Goal: Use online tool/utility: Utilize a website feature to perform a specific function

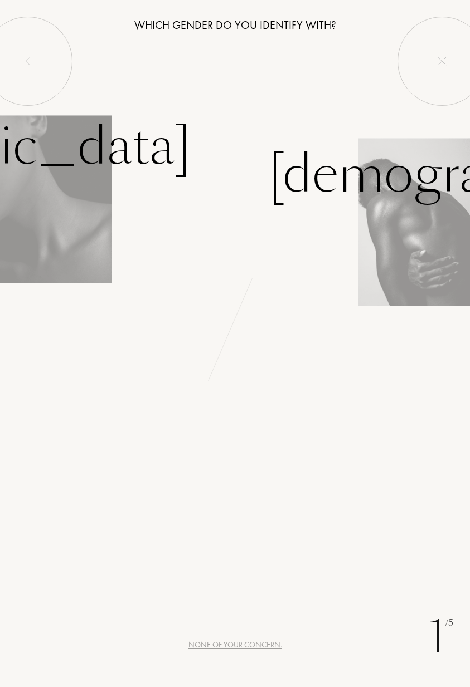
click at [106, 273] on img at bounding box center [55, 199] width 111 height 168
click at [89, 249] on img at bounding box center [55, 199] width 111 height 168
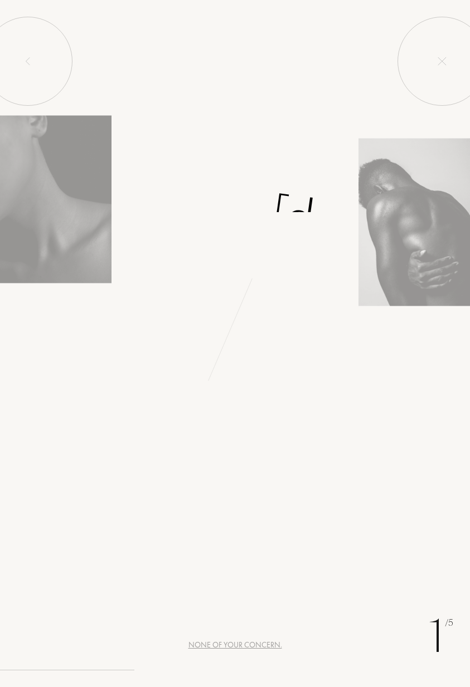
click at [53, 77] on div at bounding box center [27, 61] width 89 height 89
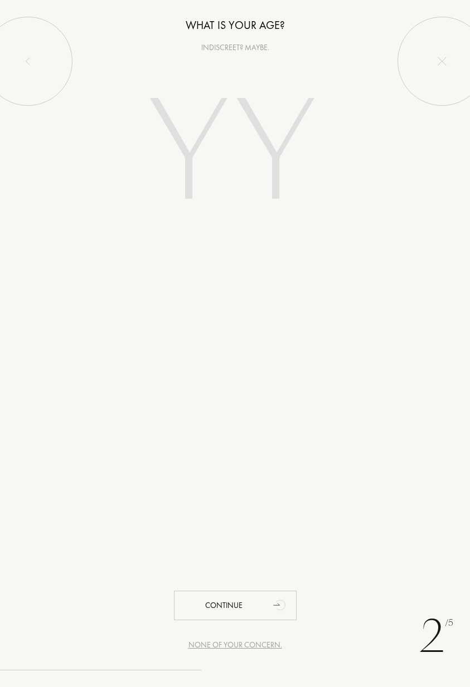
click at [203, 149] on input "number" at bounding box center [235, 155] width 240 height 192
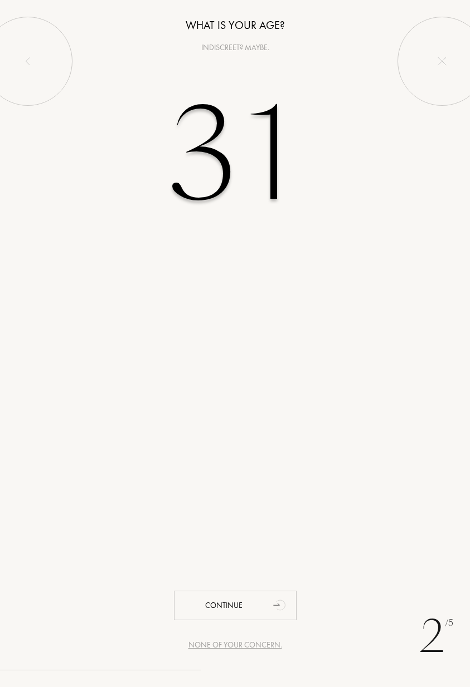
type input "31"
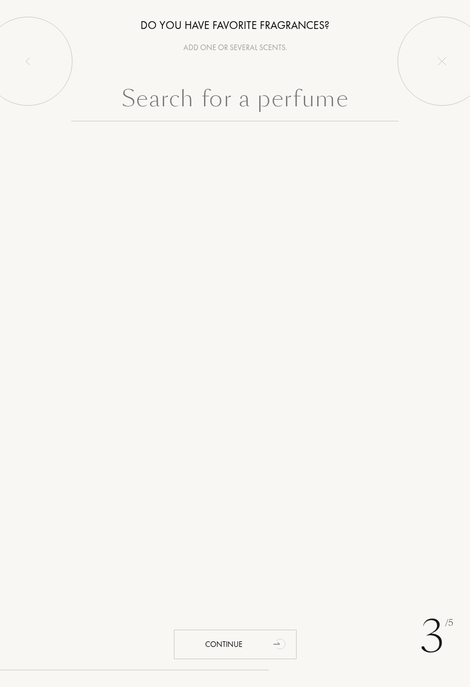
click at [251, 101] on input "text" at bounding box center [234, 101] width 327 height 40
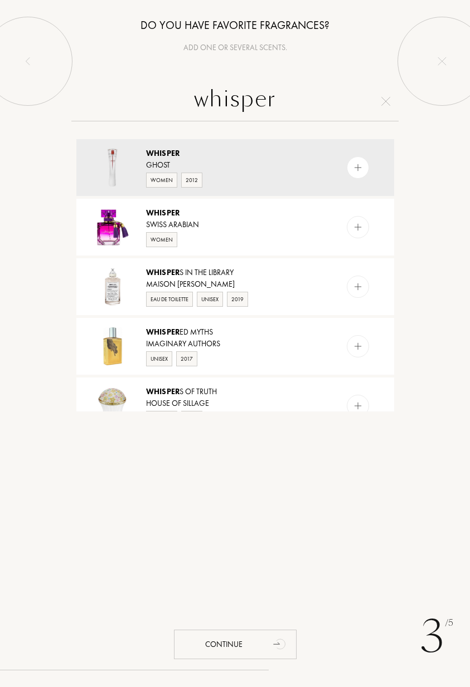
type input "whisper"
click at [360, 285] on img at bounding box center [357, 287] width 11 height 11
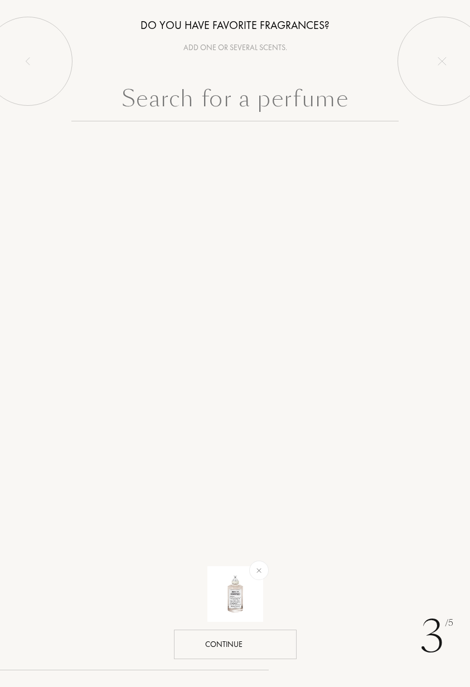
click at [265, 643] on div "Continue" at bounding box center [235, 645] width 123 height 30
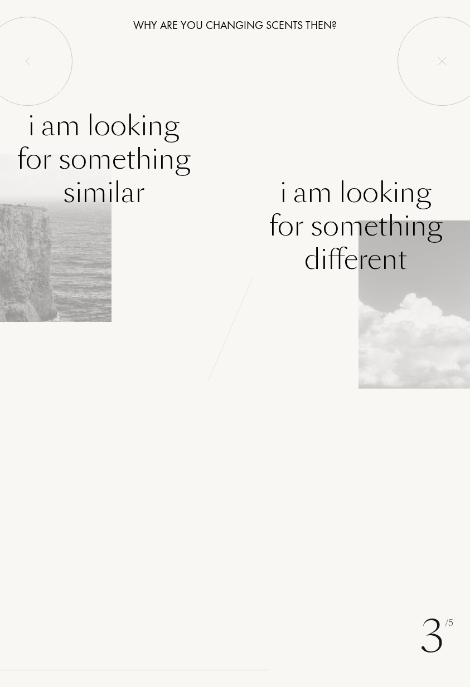
click at [338, 255] on div "I am looking for something different" at bounding box center [355, 226] width 174 height 100
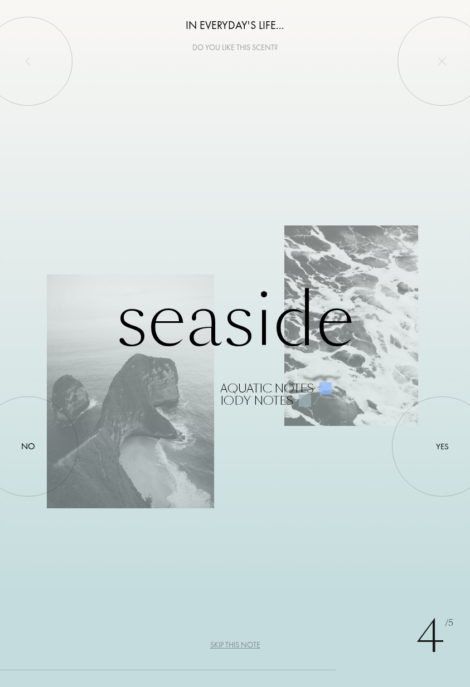
click at [28, 447] on div at bounding box center [28, 447] width 0 height 0
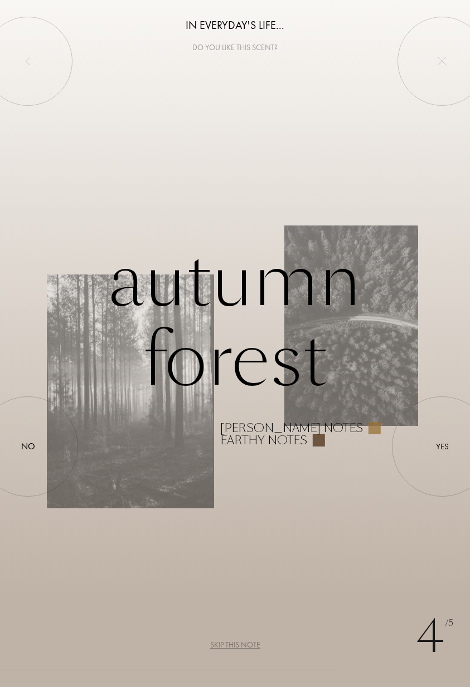
click at [442, 447] on div at bounding box center [442, 447] width 0 height 0
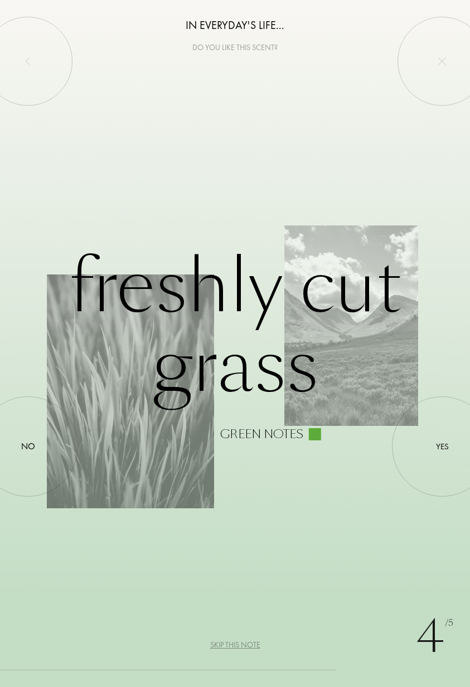
click at [442, 447] on div at bounding box center [442, 447] width 0 height 0
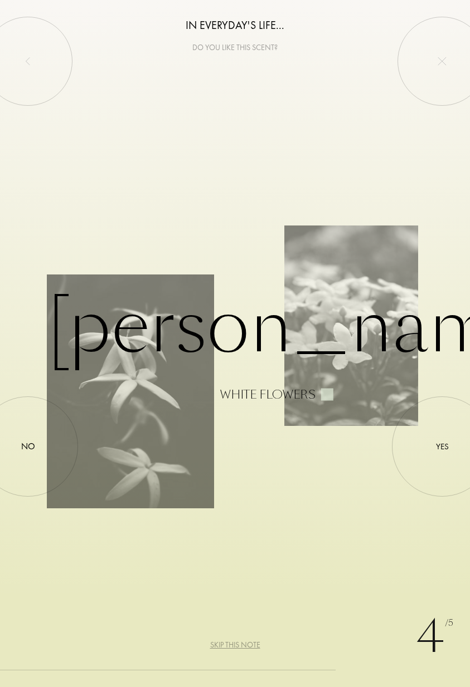
click at [442, 447] on div at bounding box center [442, 447] width 0 height 0
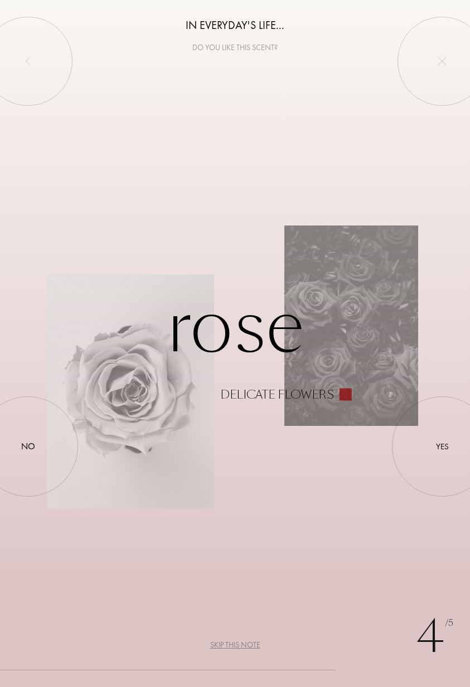
click at [28, 447] on div at bounding box center [28, 447] width 0 height 0
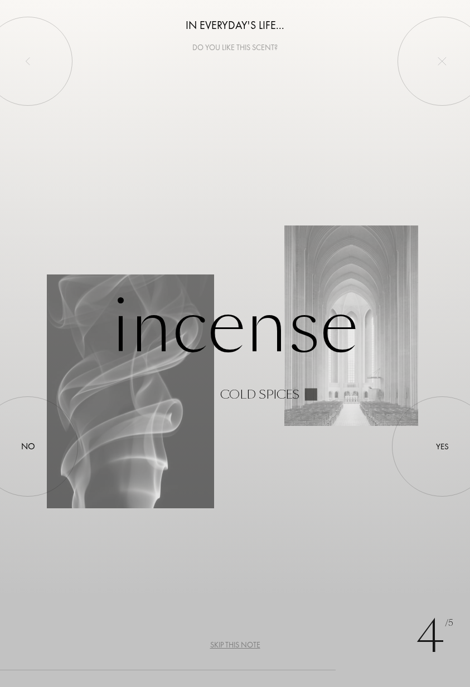
click at [442, 447] on div at bounding box center [442, 447] width 0 height 0
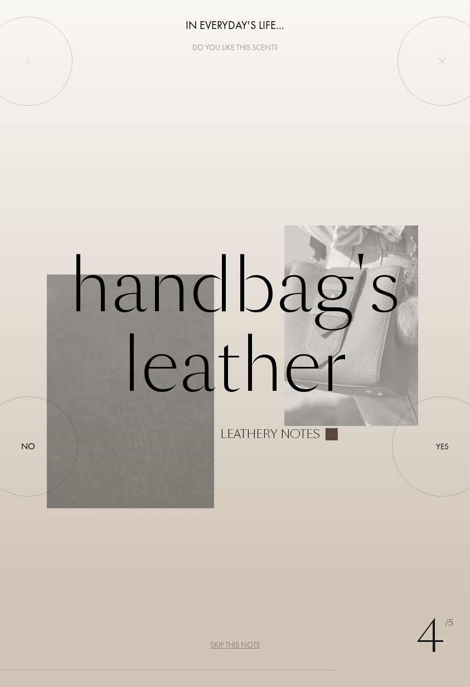
click at [442, 447] on div at bounding box center [442, 447] width 0 height 0
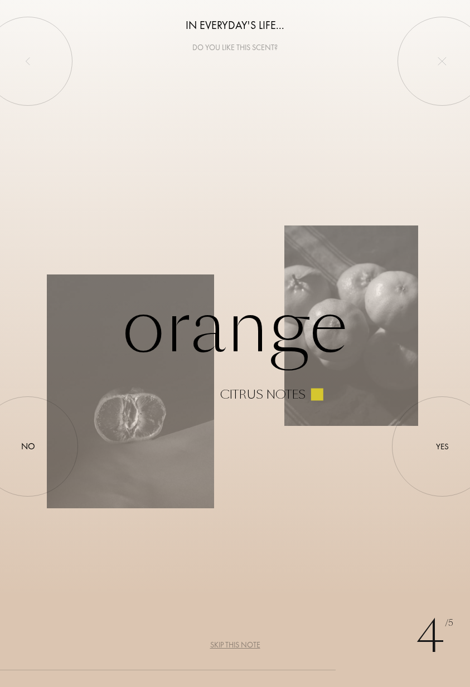
click at [28, 447] on div at bounding box center [28, 447] width 0 height 0
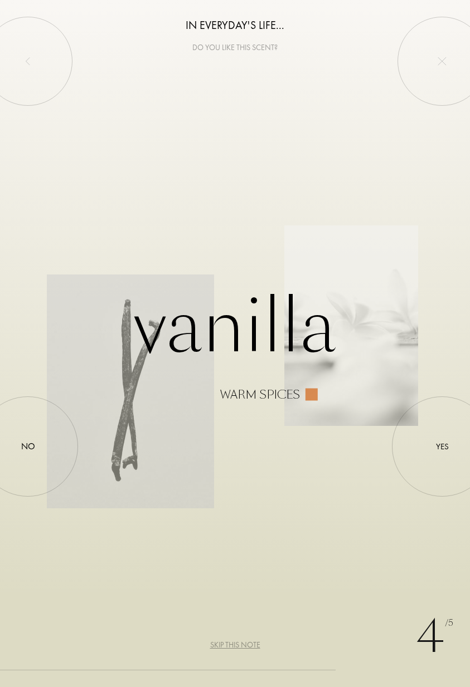
click at [442, 447] on div at bounding box center [442, 447] width 0 height 0
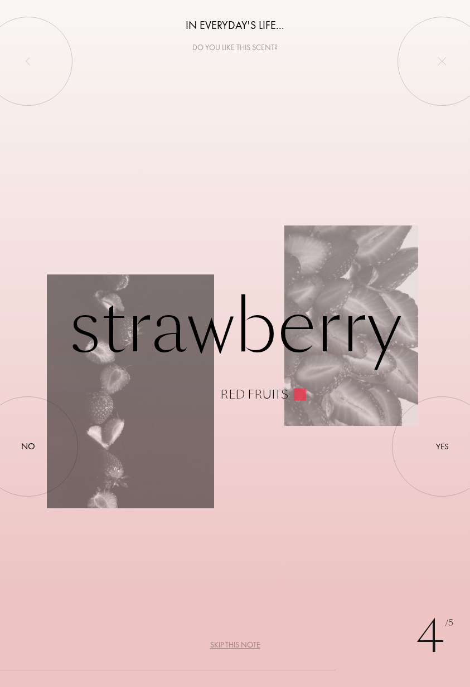
click at [28, 447] on div at bounding box center [28, 447] width 0 height 0
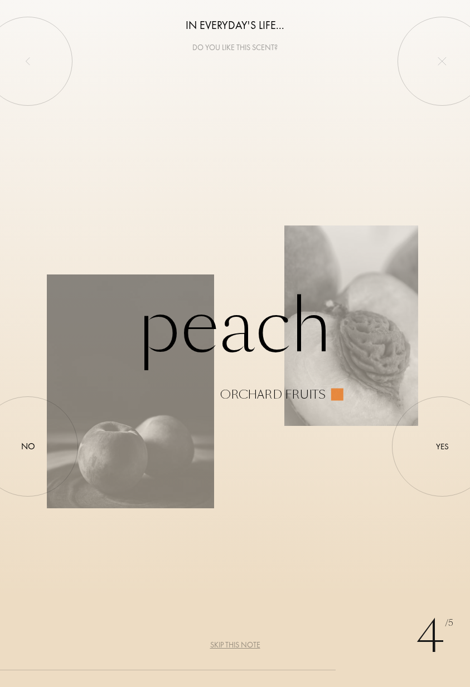
click at [28, 447] on div at bounding box center [28, 447] width 0 height 0
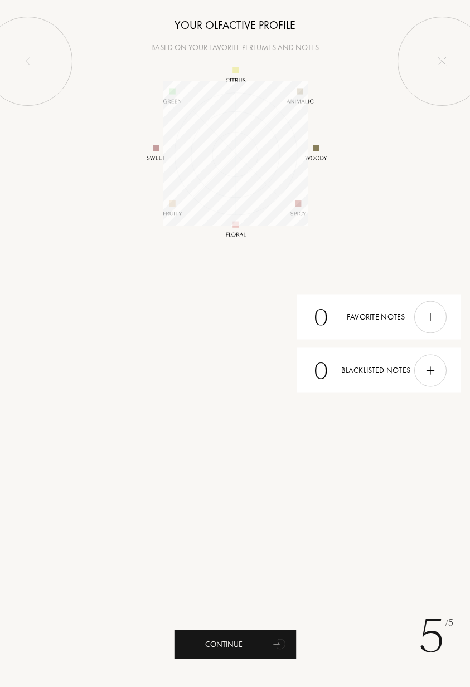
scroll to position [145, 145]
click at [434, 312] on img at bounding box center [430, 317] width 12 height 12
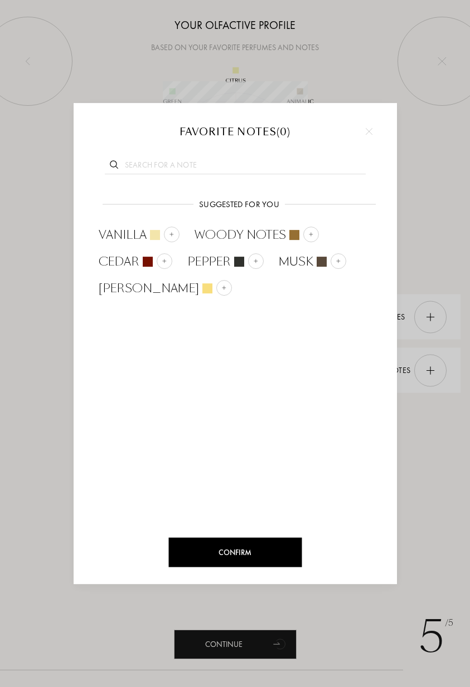
click at [311, 232] on img at bounding box center [310, 235] width 6 height 6
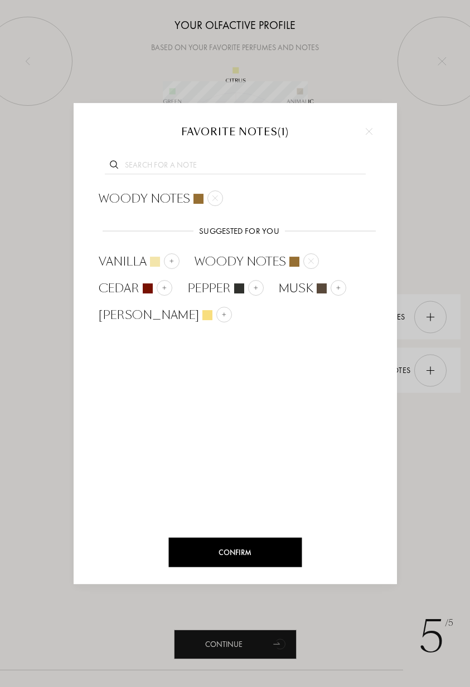
click at [339, 290] on div "Musk" at bounding box center [311, 288] width 82 height 27
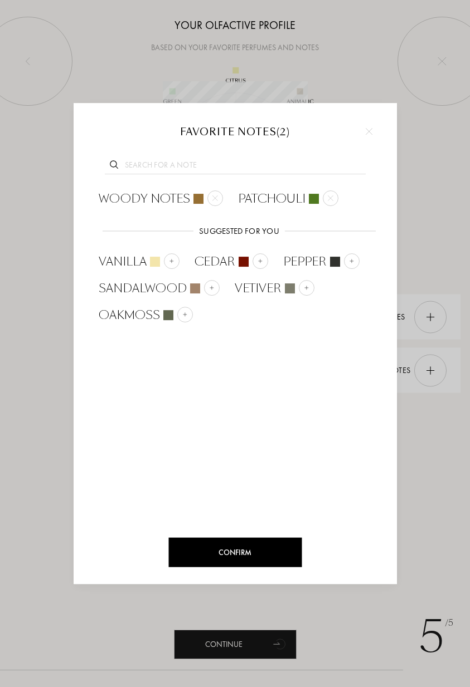
click at [292, 546] on div "Confirm" at bounding box center [234, 553] width 133 height 30
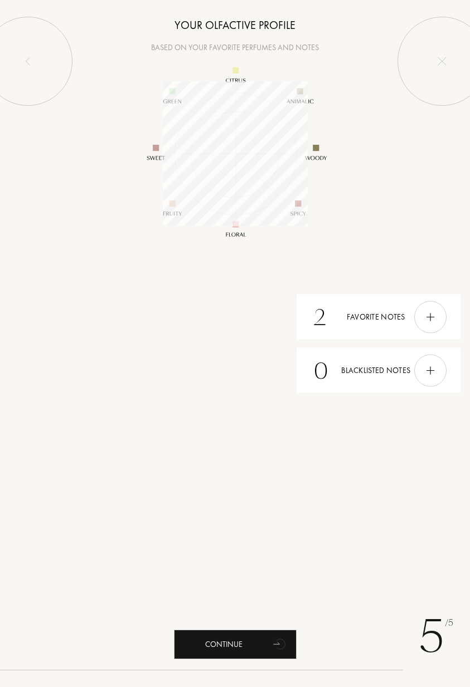
click at [427, 365] on img at bounding box center [430, 370] width 12 height 12
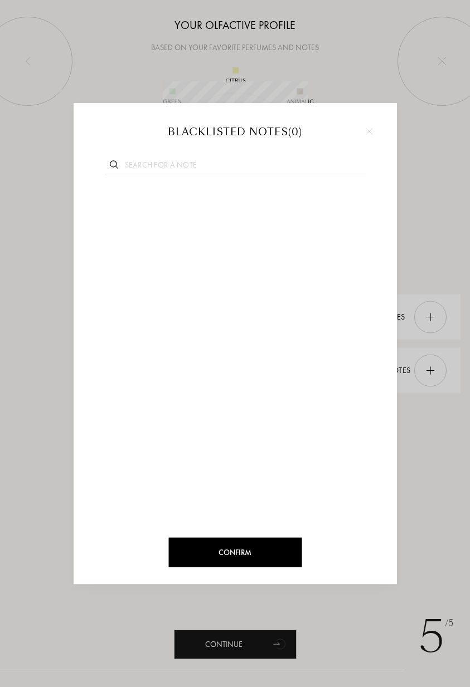
click at [435, 363] on div at bounding box center [235, 343] width 470 height 687
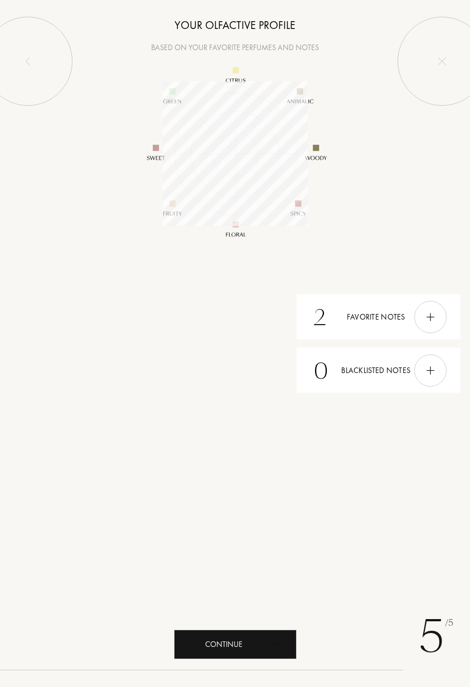
click at [266, 646] on div "Continue" at bounding box center [235, 645] width 123 height 30
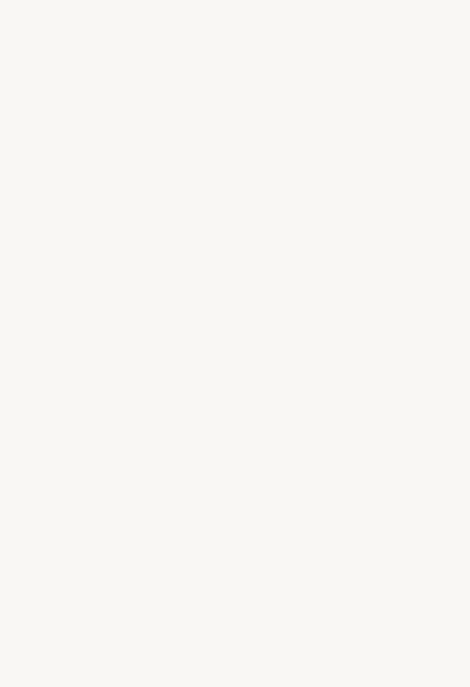
select select "FR"
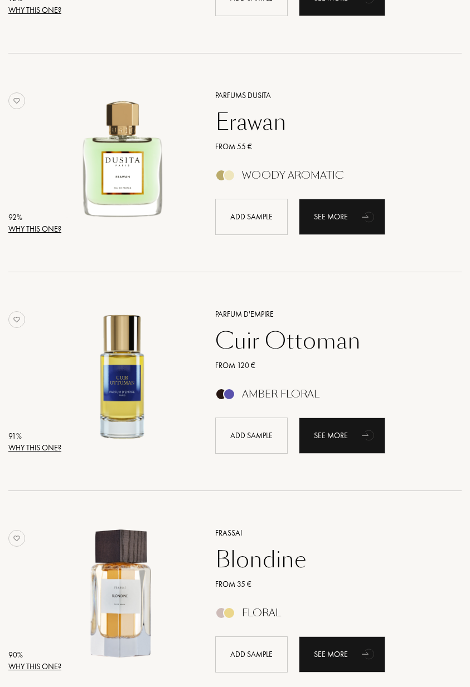
scroll to position [978, 0]
